Goal: Check status

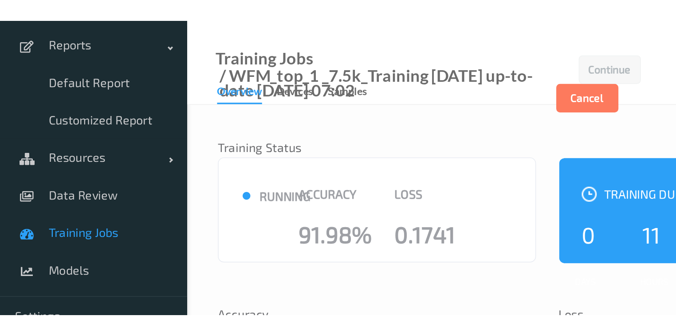
scroll to position [51, 0]
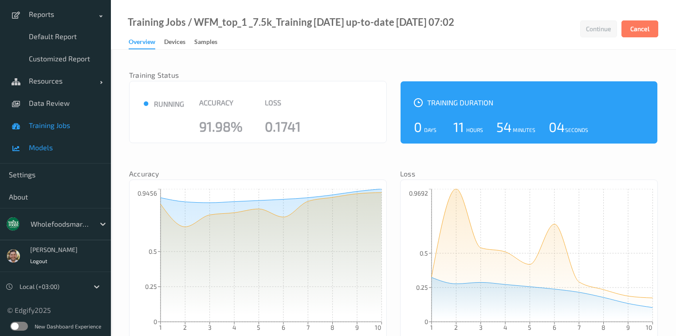
click at [67, 147] on span "Models" at bounding box center [65, 147] width 73 height 9
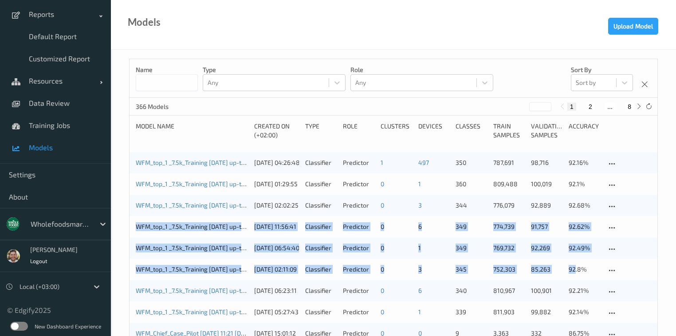
drag, startPoint x: 1305, startPoint y: 252, endPoint x: 1470, endPoint y: 196, distance: 173.4
click at [449, 196] on html "Reports Default Report Customized Report Resources Devices Clusters Sites Data …" at bounding box center [338, 168] width 676 height 336
click at [71, 106] on span "Data Review" at bounding box center [65, 103] width 73 height 9
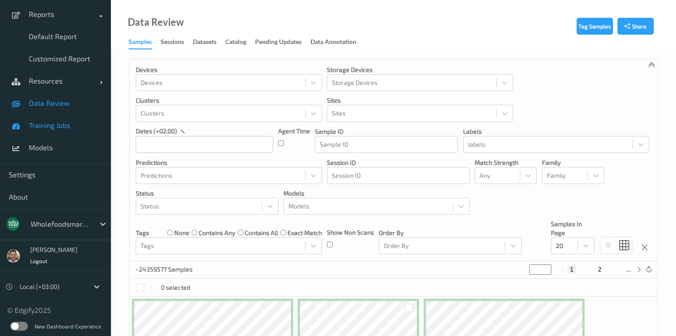
click at [64, 124] on span "Training Jobs" at bounding box center [65, 125] width 73 height 9
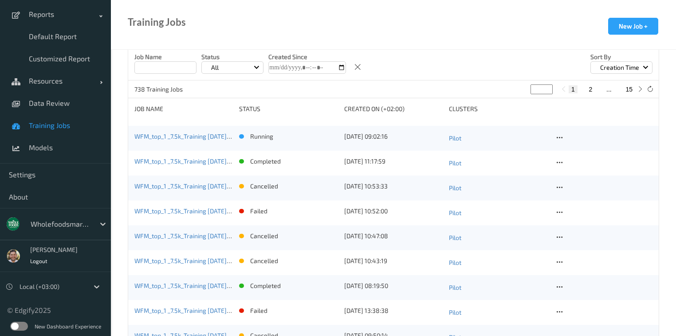
scroll to position [213, 0]
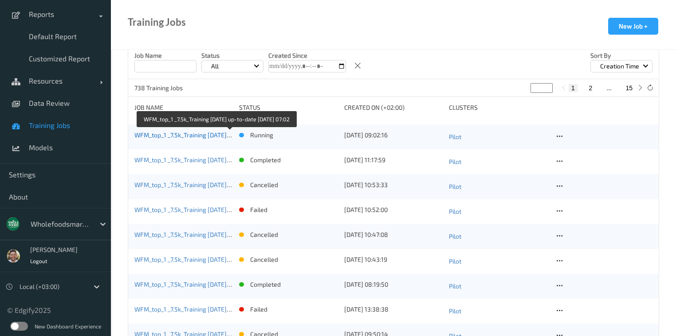
click at [186, 134] on link "WFM_top_1 _7.5k_Training [DATE] up-to-date [DATE] 07:02" at bounding box center [215, 135] width 162 height 8
